Goal: Transaction & Acquisition: Obtain resource

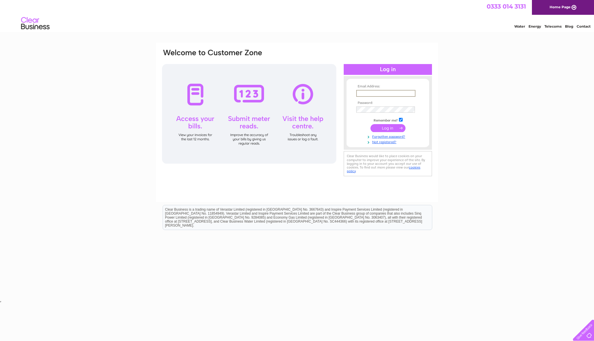
click at [371, 91] on input "text" at bounding box center [385, 93] width 59 height 7
type input "kayleighb1192@hotmail.co.uk"
click at [391, 128] on input "submit" at bounding box center [388, 128] width 35 height 8
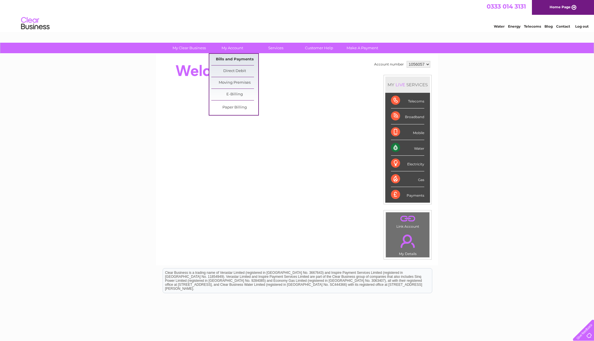
click at [228, 57] on link "Bills and Payments" at bounding box center [234, 59] width 47 height 11
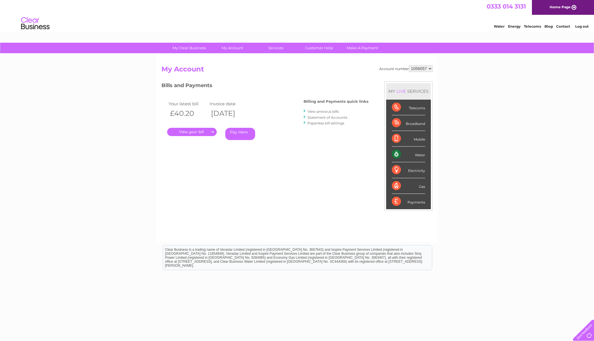
click at [197, 133] on link "." at bounding box center [192, 132] width 50 height 8
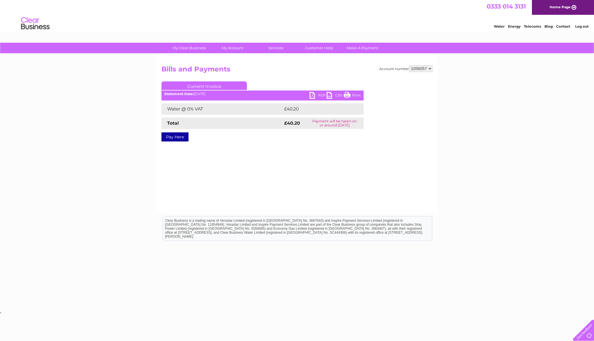
click at [319, 95] on link "PDF" at bounding box center [318, 96] width 17 height 8
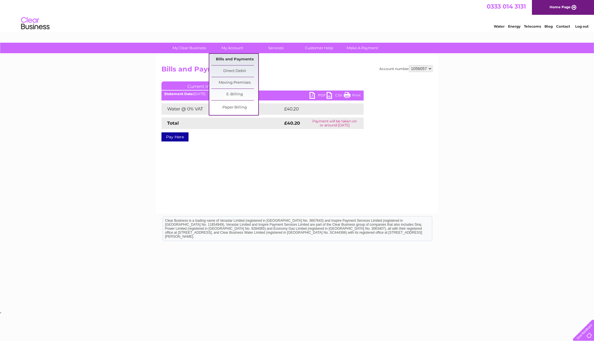
click at [235, 60] on link "Bills and Payments" at bounding box center [234, 59] width 47 height 11
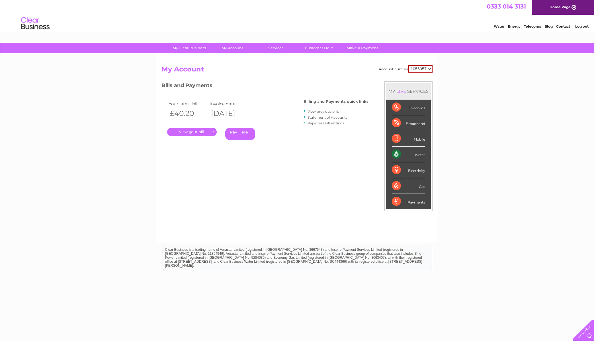
click at [324, 111] on link "View previous bills" at bounding box center [323, 111] width 31 height 4
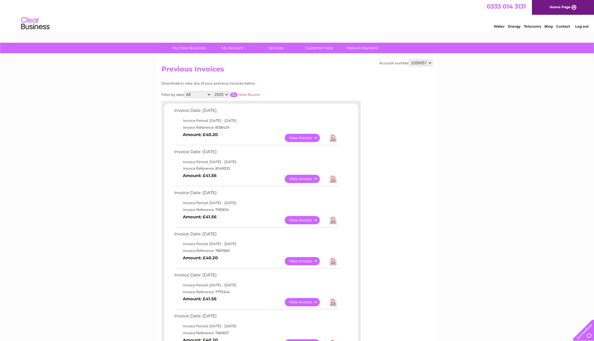
click at [334, 179] on link "Download" at bounding box center [333, 179] width 7 height 8
